Goal: Transaction & Acquisition: Subscribe to service/newsletter

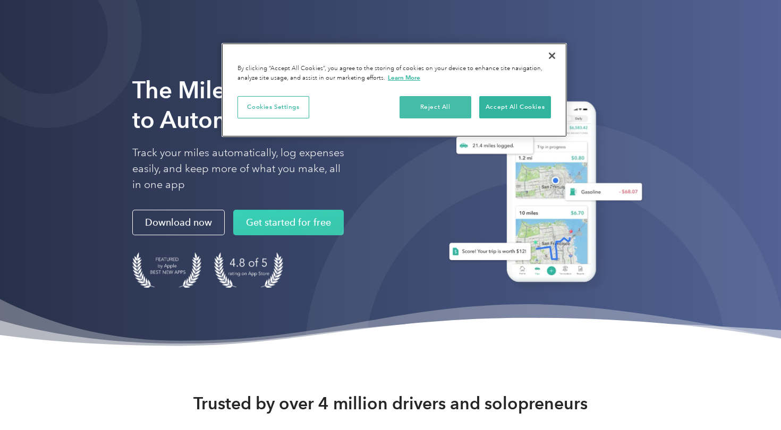
click at [442, 106] on button "Reject All" at bounding box center [436, 107] width 72 height 22
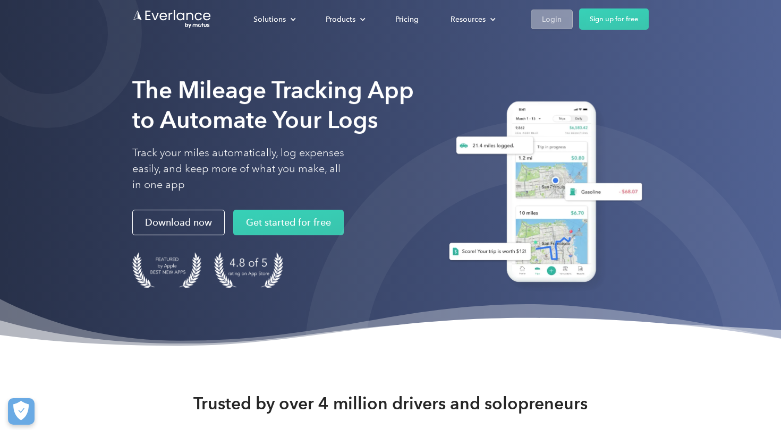
click at [554, 23] on div "Login" at bounding box center [552, 19] width 20 height 13
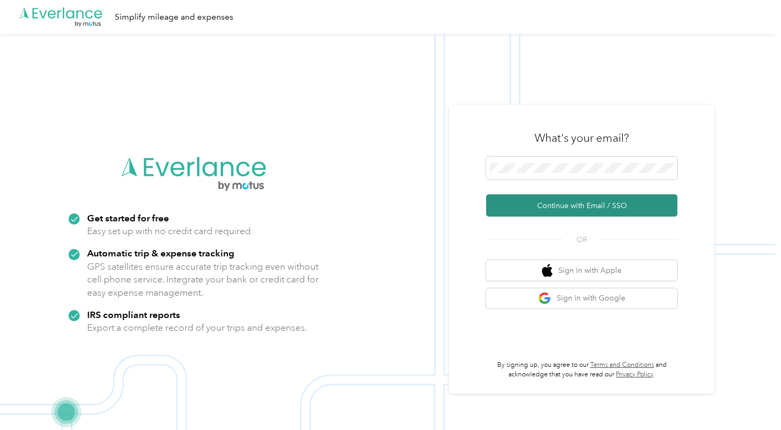
click at [578, 206] on button "Continue with Email / SSO" at bounding box center [581, 205] width 191 height 22
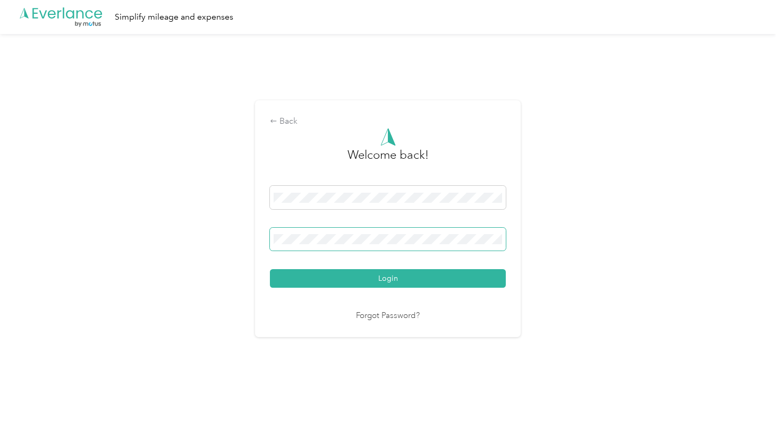
click at [391, 278] on button "Login" at bounding box center [388, 278] width 236 height 19
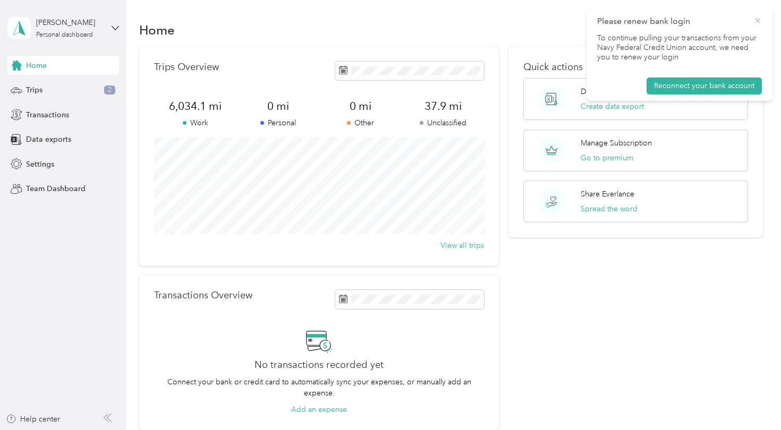
click at [758, 16] on icon at bounding box center [758, 21] width 9 height 10
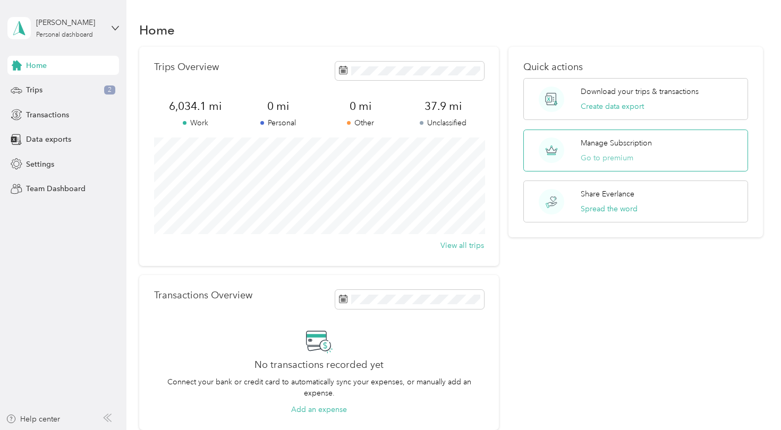
click at [601, 157] on button "Go to premium" at bounding box center [607, 158] width 53 height 11
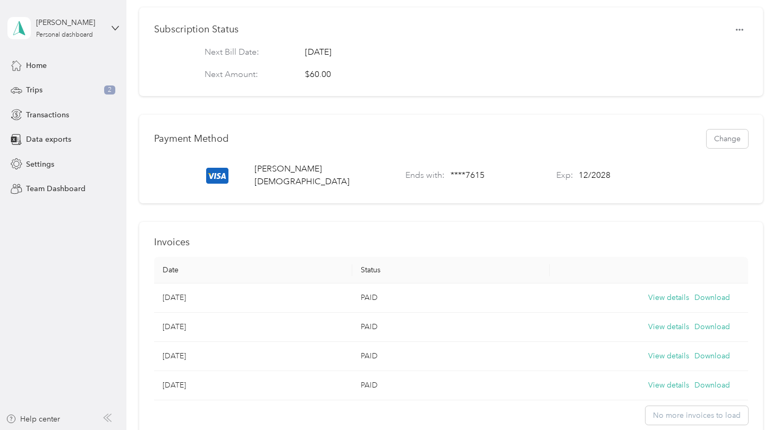
scroll to position [174, 0]
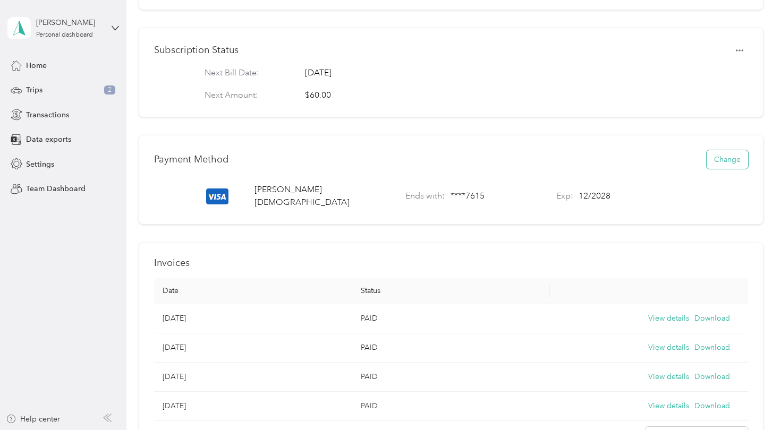
click at [724, 164] on button "Change" at bounding box center [727, 159] width 41 height 19
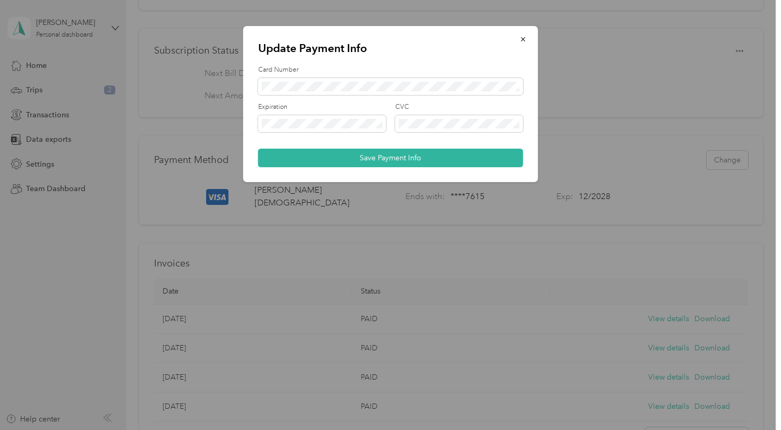
click at [363, 77] on div "Card Number" at bounding box center [390, 80] width 265 height 30
click at [378, 92] on span at bounding box center [390, 86] width 265 height 17
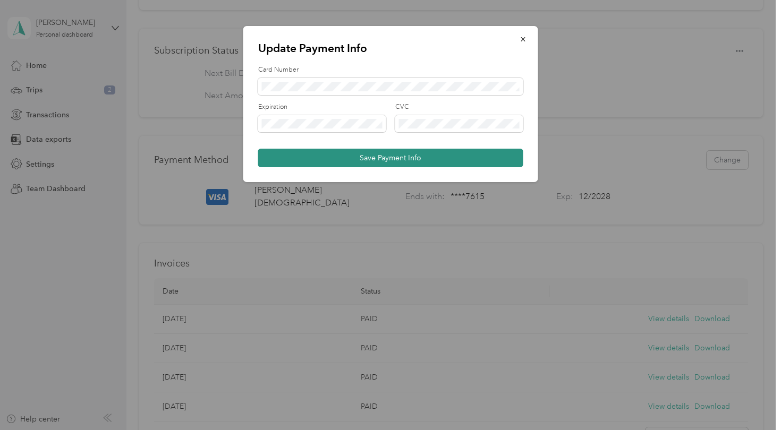
click at [384, 158] on button "Save Payment Info" at bounding box center [390, 158] width 265 height 19
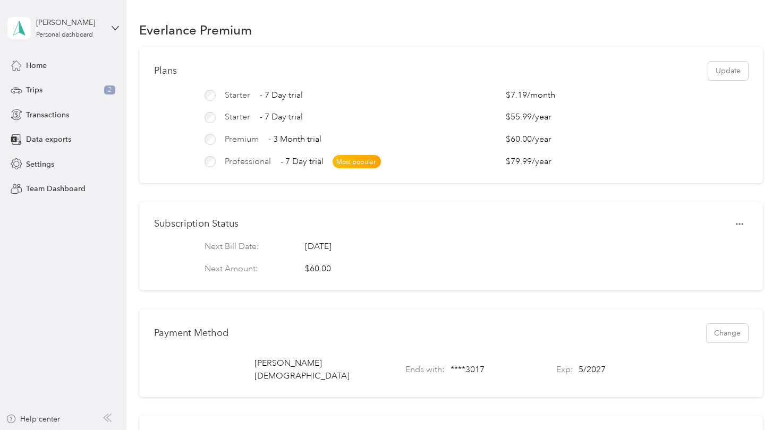
scroll to position [0, 0]
